Goal: Task Accomplishment & Management: Complete application form

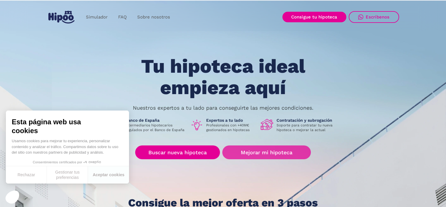
click at [273, 152] on link "Mejorar mi hipoteca" at bounding box center [266, 152] width 88 height 14
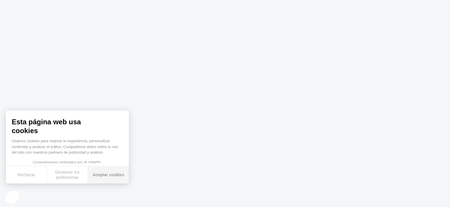
click at [109, 177] on button "Aceptar cookies" at bounding box center [108, 174] width 41 height 17
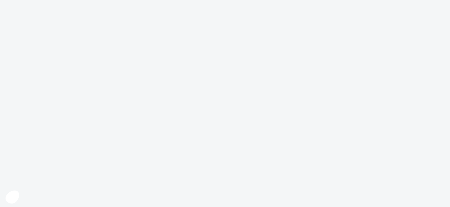
click at [253, 156] on body "Texto original Valora esta traducción Tu opinión servirá para ayudar a mejorar …" at bounding box center [225, 103] width 450 height 207
